Goal: Find specific page/section: Find specific page/section

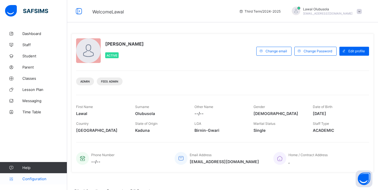
click at [30, 180] on span "Configuration" at bounding box center [44, 179] width 44 height 4
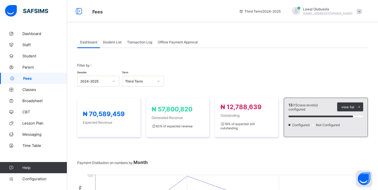
click at [119, 43] on span "Student List" at bounding box center [112, 42] width 19 height 4
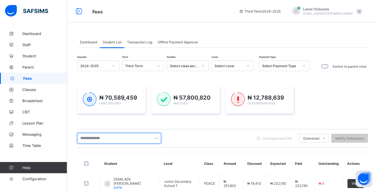
click at [95, 140] on input "text" at bounding box center [119, 138] width 84 height 11
type input "*******"
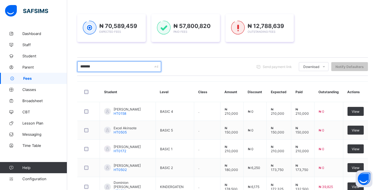
scroll to position [196, 0]
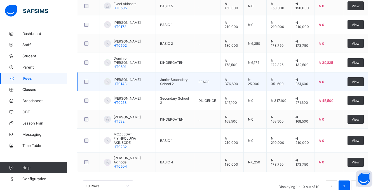
click at [171, 74] on td "Junior Secondary School 2" at bounding box center [175, 81] width 38 height 19
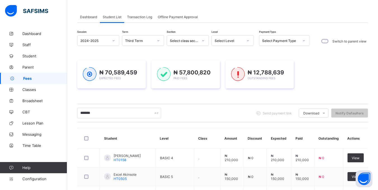
scroll to position [0, 0]
